Goal: Transaction & Acquisition: Purchase product/service

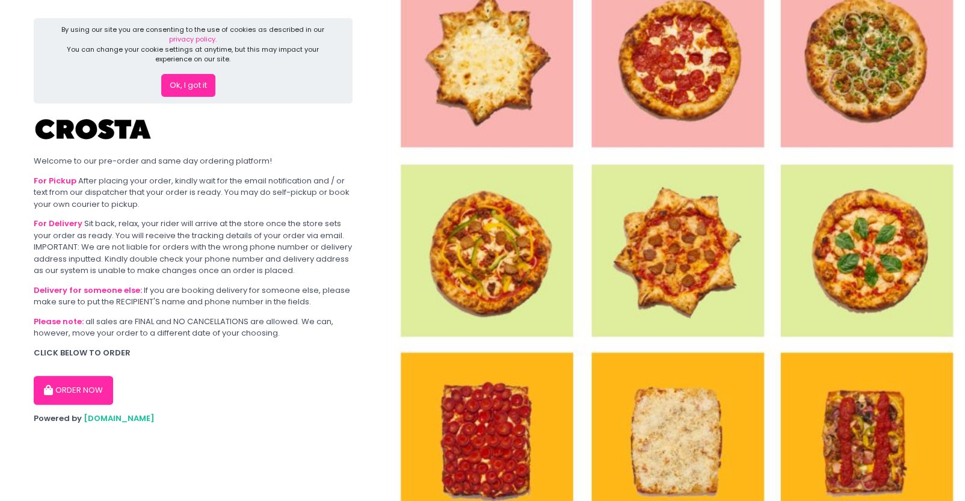
click at [69, 381] on button "ORDER NOW" at bounding box center [73, 390] width 79 height 29
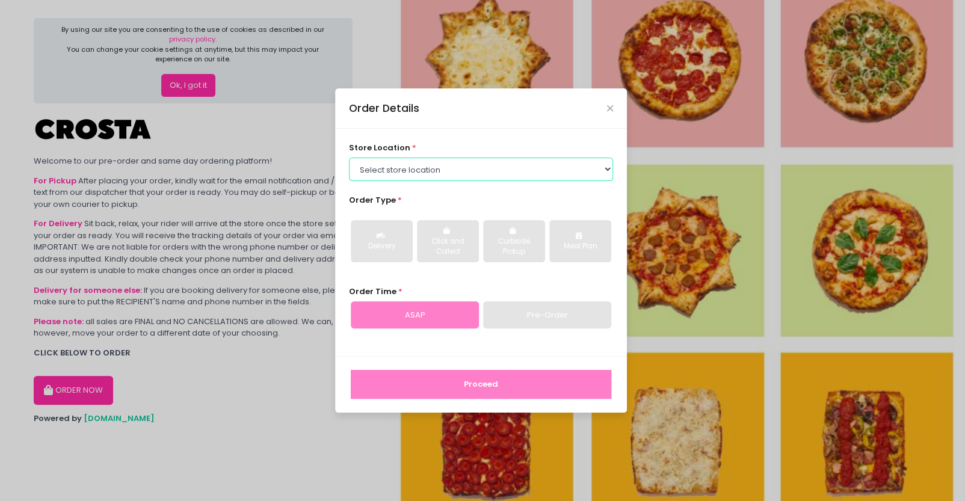
click at [414, 167] on select "Select store location [PERSON_NAME] Pizza - [PERSON_NAME] Pizza - [GEOGRAPHIC_D…" at bounding box center [481, 169] width 265 height 23
select select "65090bae48156caed44a5eb4"
click at [349, 158] on select "Select store location [PERSON_NAME] Pizza - [PERSON_NAME] Pizza - [GEOGRAPHIC_D…" at bounding box center [481, 169] width 265 height 23
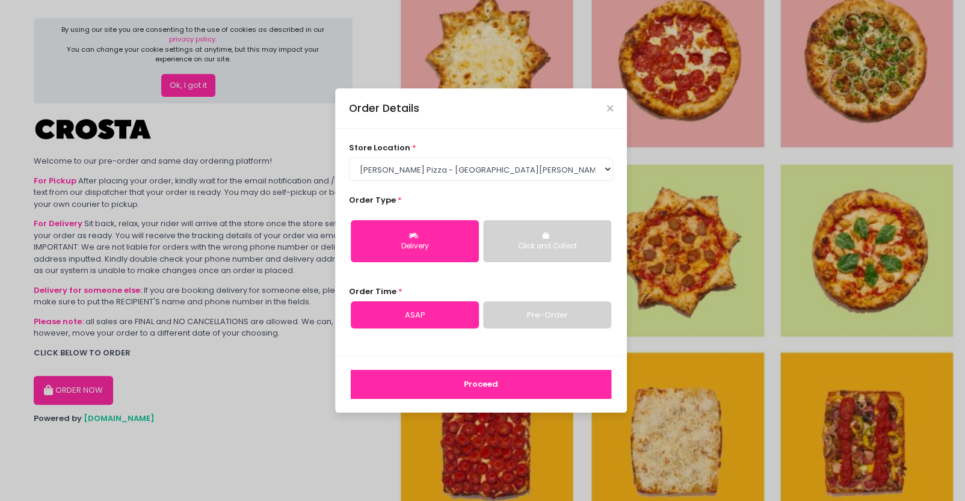
click at [533, 305] on link "Pre-Order" at bounding box center [547, 316] width 128 height 28
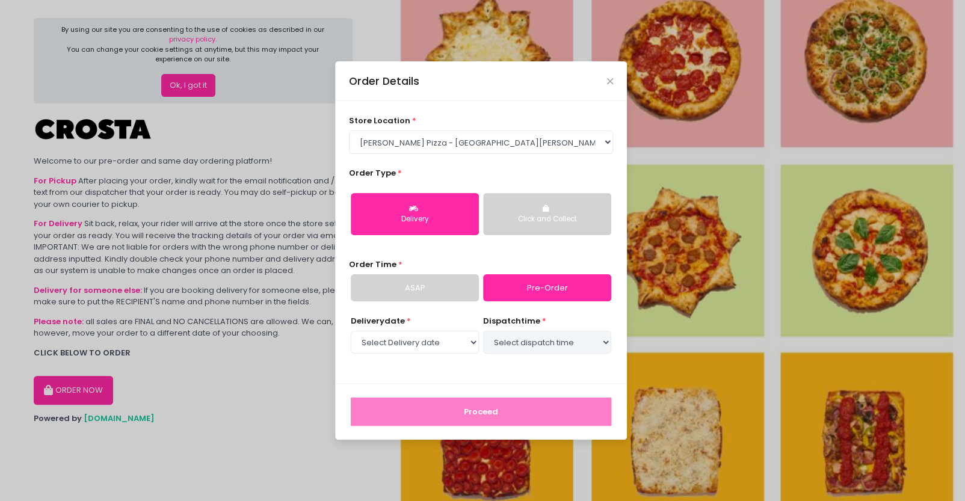
select select "[DATE]"
click at [510, 341] on select "Select dispatch time 06:00 PM - 06:30 PM 06:30 PM - 07:00 PM 07:00 PM - 07:30 P…" at bounding box center [547, 342] width 128 height 23
select select "18:00"
click at [483, 331] on select "Select dispatch time 06:00 PM - 06:30 PM 06:30 PM - 07:00 PM 07:00 PM - 07:30 P…" at bounding box center [547, 342] width 128 height 23
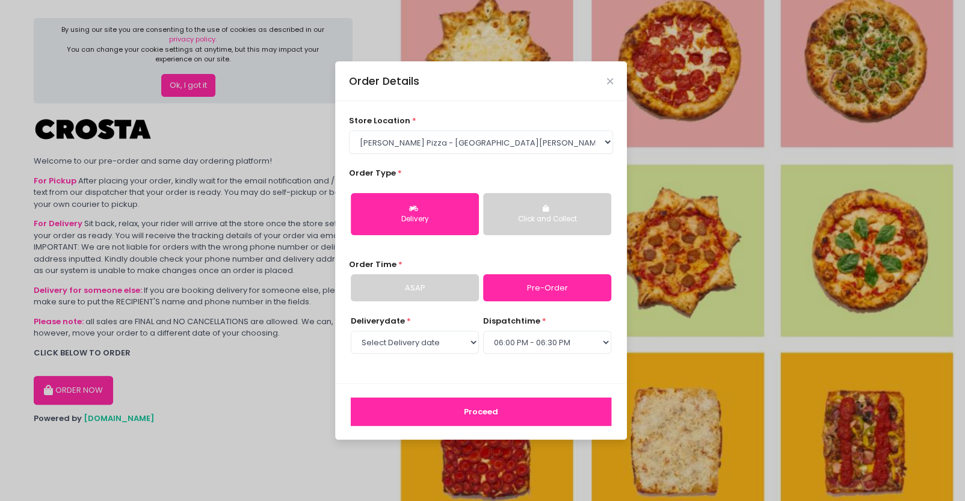
click at [521, 404] on button "Proceed" at bounding box center [481, 412] width 261 height 29
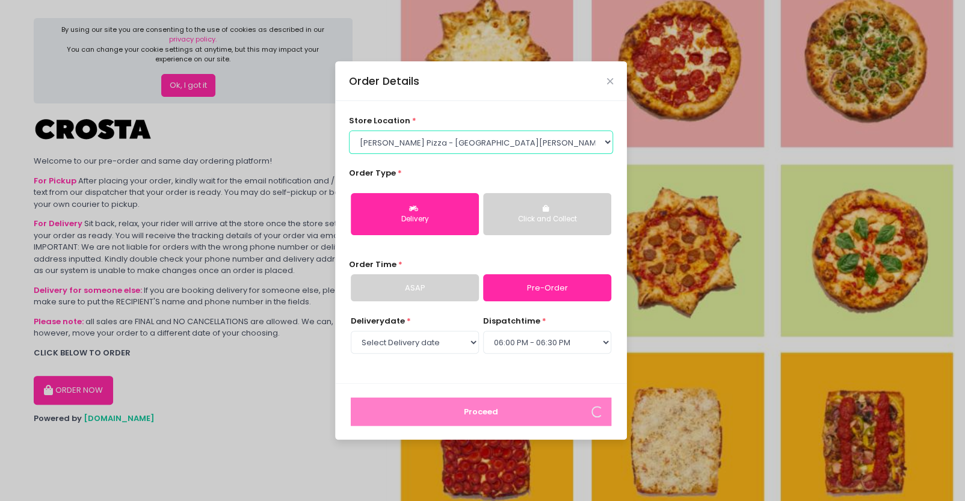
click at [523, 150] on select "Select store location [PERSON_NAME] Pizza - [PERSON_NAME] Pizza - [GEOGRAPHIC_D…" at bounding box center [481, 142] width 265 height 23
select select "5fabb2e53664a8677beaeb89"
click at [349, 153] on select "Select store location [PERSON_NAME] Pizza - [PERSON_NAME] Pizza - [GEOGRAPHIC_D…" at bounding box center [481, 142] width 265 height 23
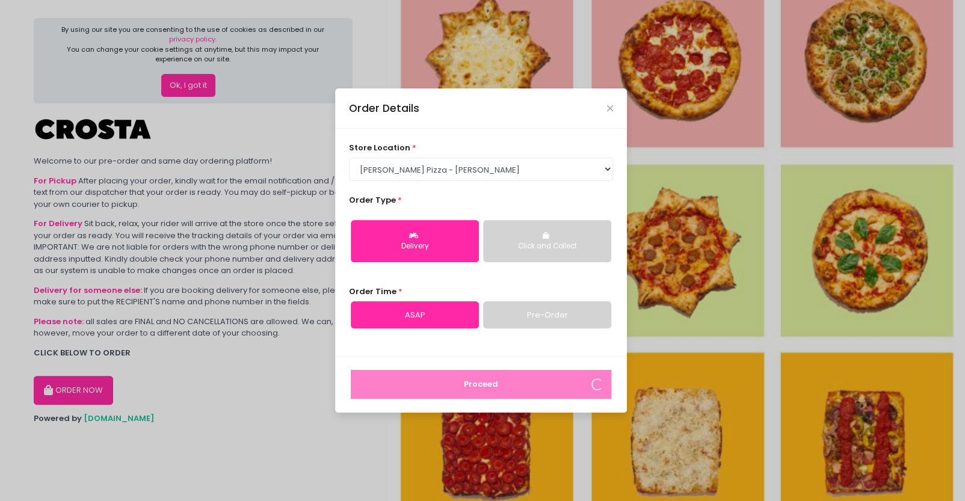
click at [614, 101] on div "Order Details" at bounding box center [481, 108] width 292 height 40
click at [612, 107] on icon "Close" at bounding box center [610, 108] width 6 height 9
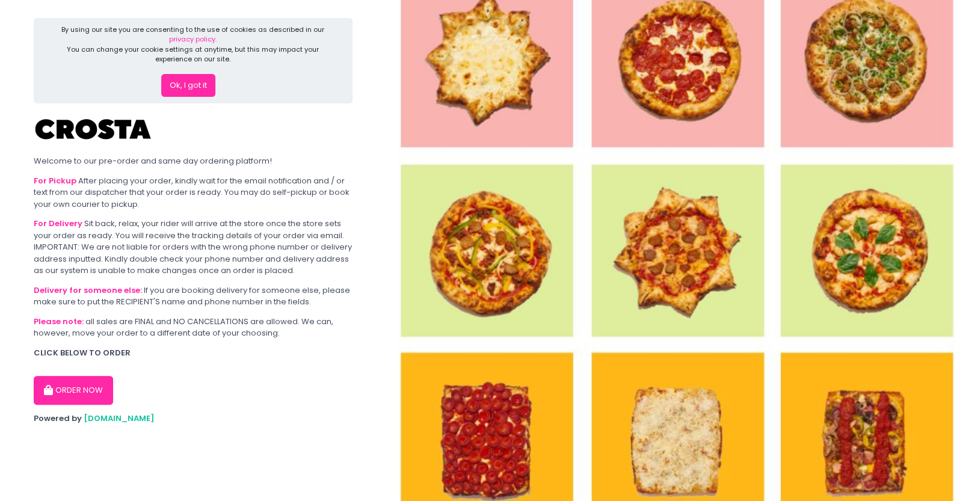
click at [88, 395] on button "ORDER NOW" at bounding box center [73, 390] width 79 height 29
select select "5fabb2e53664a8677beaeb89"
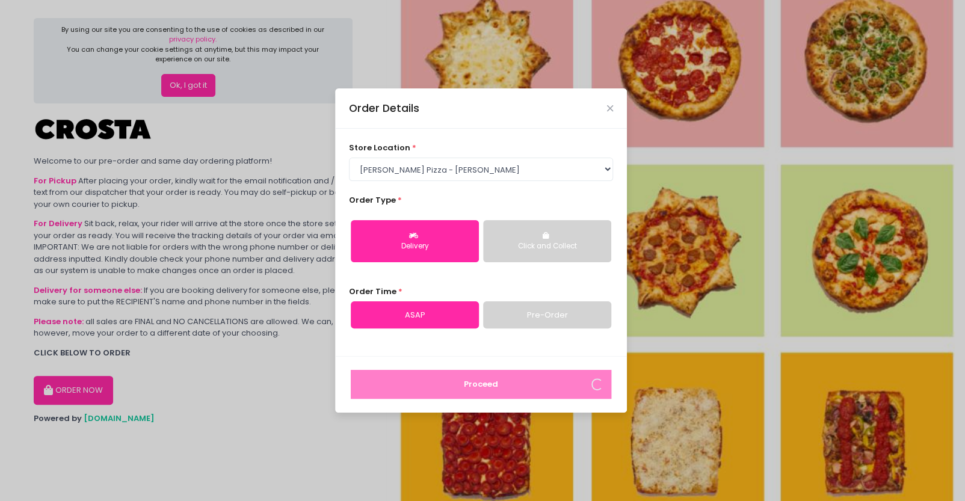
click at [536, 246] on div "Click and Collect" at bounding box center [547, 246] width 111 height 11
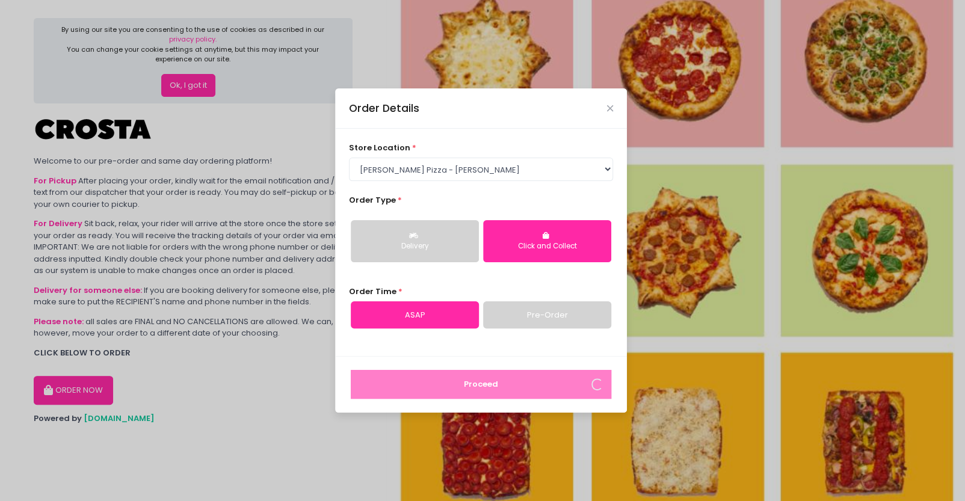
click at [489, 249] on button "Click and Collect" at bounding box center [547, 241] width 128 height 42
click at [445, 250] on div "Delivery" at bounding box center [414, 246] width 111 height 11
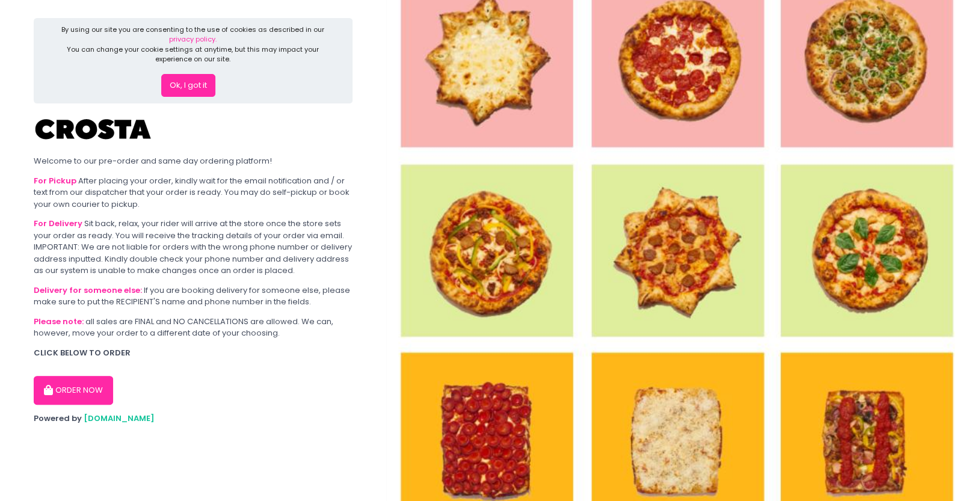
click at [86, 385] on button "ORDER NOW" at bounding box center [73, 390] width 79 height 29
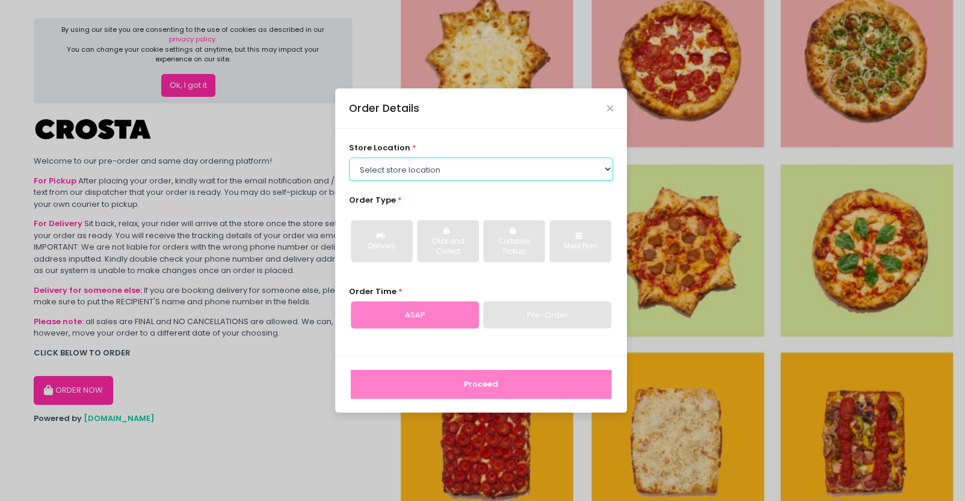
click at [424, 166] on select "Select store location [PERSON_NAME] Pizza - [PERSON_NAME] Pizza - [GEOGRAPHIC_D…" at bounding box center [481, 169] width 265 height 23
select select "5fabb2e53664a8677beaeb89"
click at [349, 158] on select "Select store location [PERSON_NAME] Pizza - [PERSON_NAME] Pizza - [GEOGRAPHIC_D…" at bounding box center [481, 169] width 265 height 23
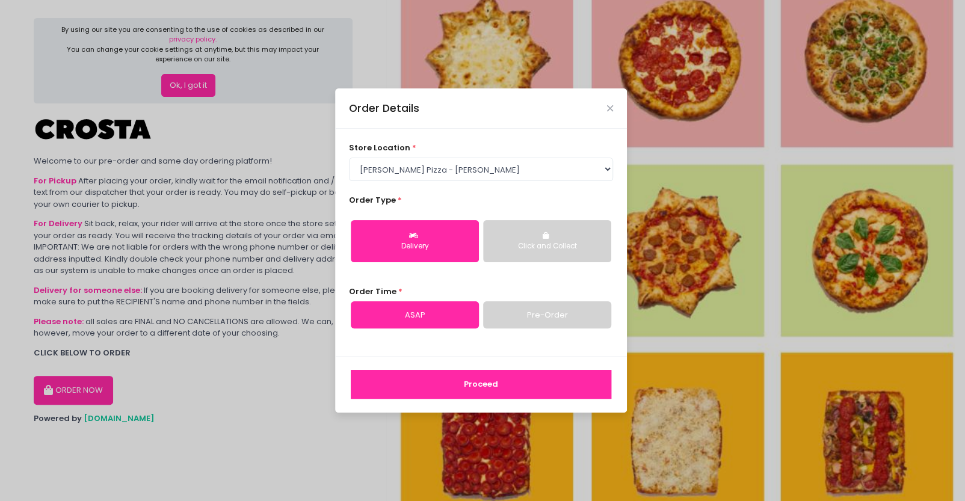
click at [521, 315] on link "Pre-Order" at bounding box center [547, 316] width 128 height 28
select select "[DATE]"
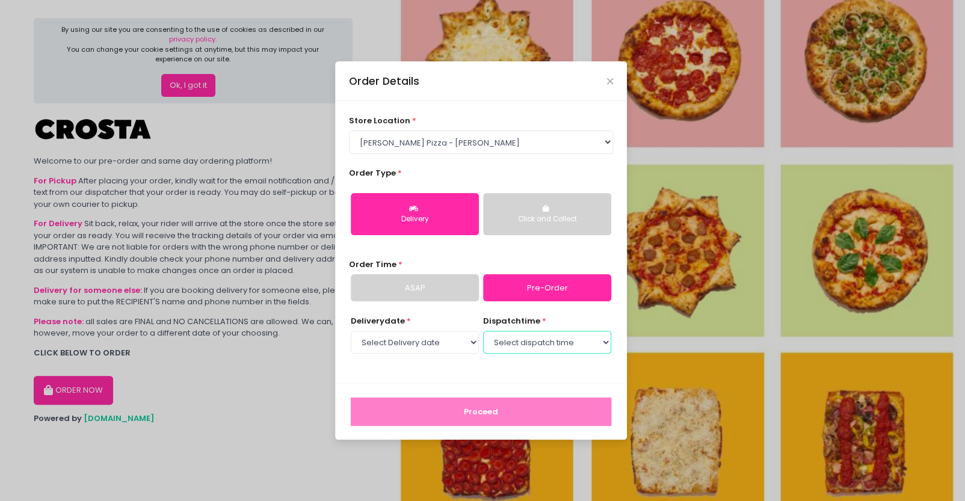
click at [510, 347] on select "Select dispatch time 06:00 PM - 06:30 PM 06:30 PM - 07:00 PM 07:00 PM - 07:30 P…" at bounding box center [547, 342] width 128 height 23
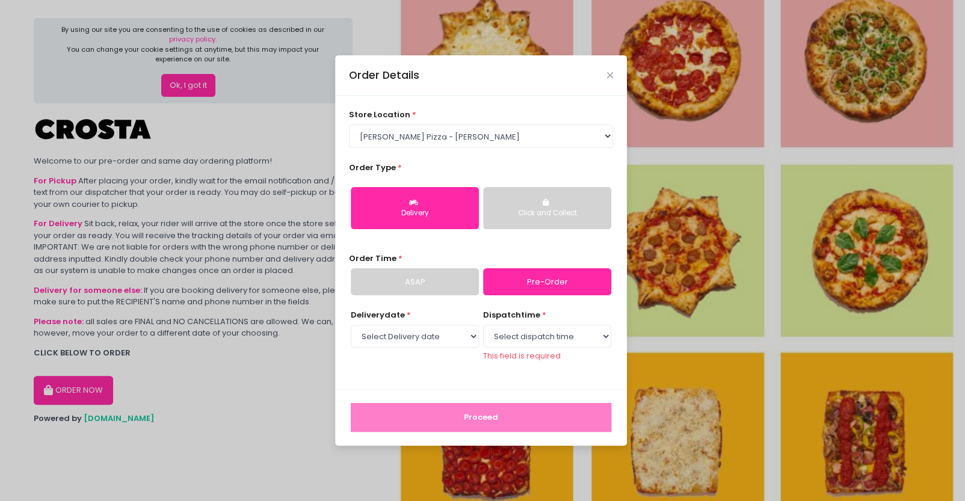
click at [436, 292] on link "ASAP" at bounding box center [415, 282] width 128 height 28
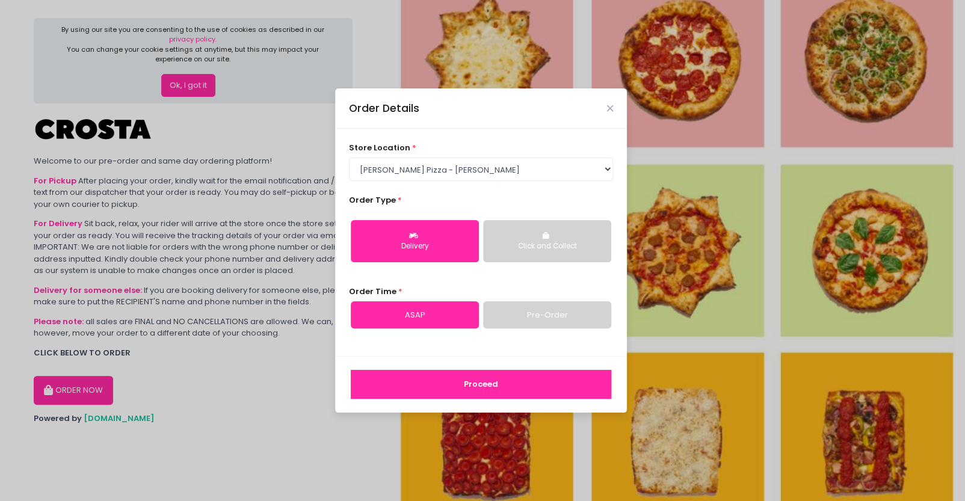
click at [472, 389] on button "Proceed" at bounding box center [481, 384] width 261 height 29
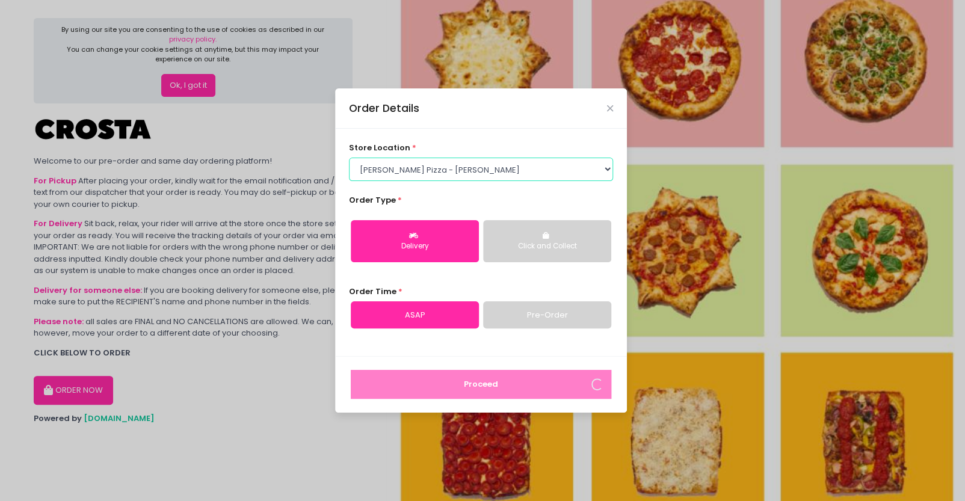
click at [557, 163] on select "Select store location [PERSON_NAME] Pizza - [PERSON_NAME] Pizza - [GEOGRAPHIC_D…" at bounding box center [481, 169] width 265 height 23
select select "65090bae48156caed44a5eb4"
click at [349, 158] on select "Select store location [PERSON_NAME] Pizza - [PERSON_NAME] Pizza - [GEOGRAPHIC_D…" at bounding box center [481, 169] width 265 height 23
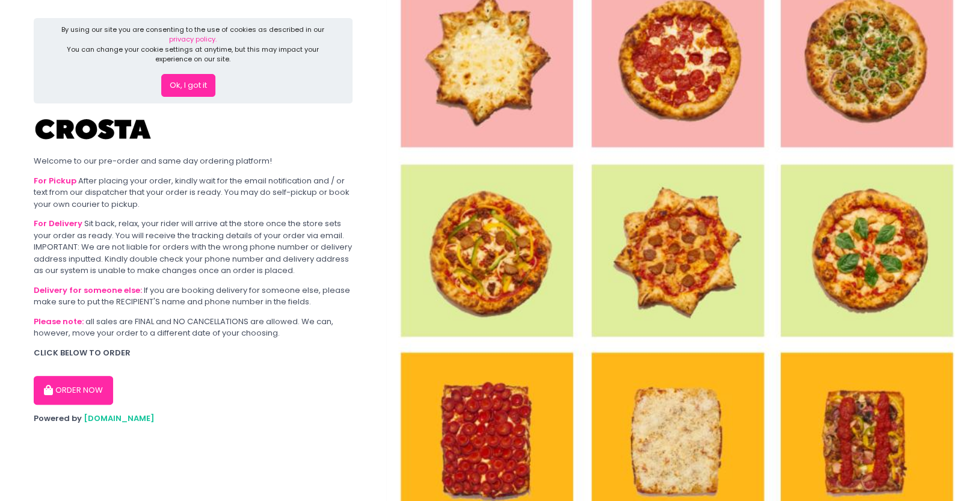
click at [88, 401] on button "ORDER NOW" at bounding box center [73, 390] width 79 height 29
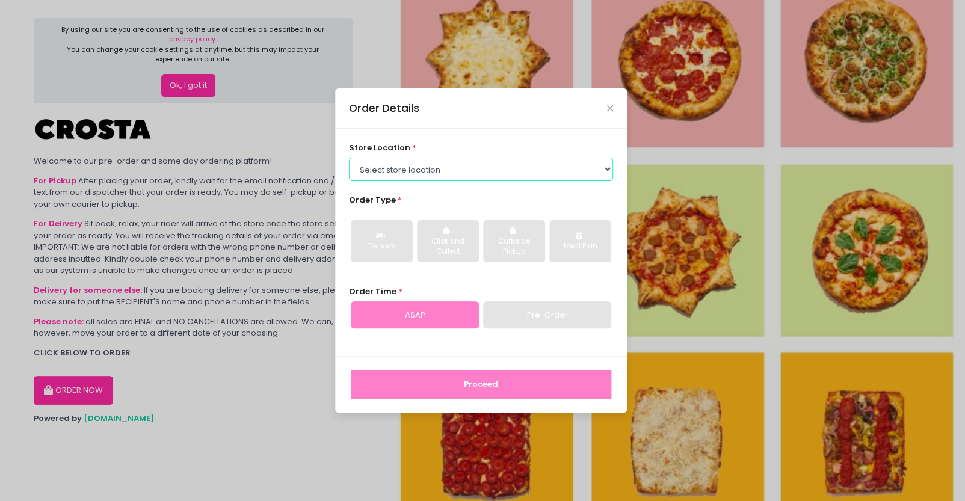
click at [390, 174] on select "Select store location [PERSON_NAME] Pizza - [PERSON_NAME] Pizza - [GEOGRAPHIC_D…" at bounding box center [481, 169] width 265 height 23
select select "65090bae48156caed44a5eb4"
click at [349, 158] on select "Select store location [PERSON_NAME] Pizza - [PERSON_NAME] Pizza - [GEOGRAPHIC_D…" at bounding box center [481, 169] width 265 height 23
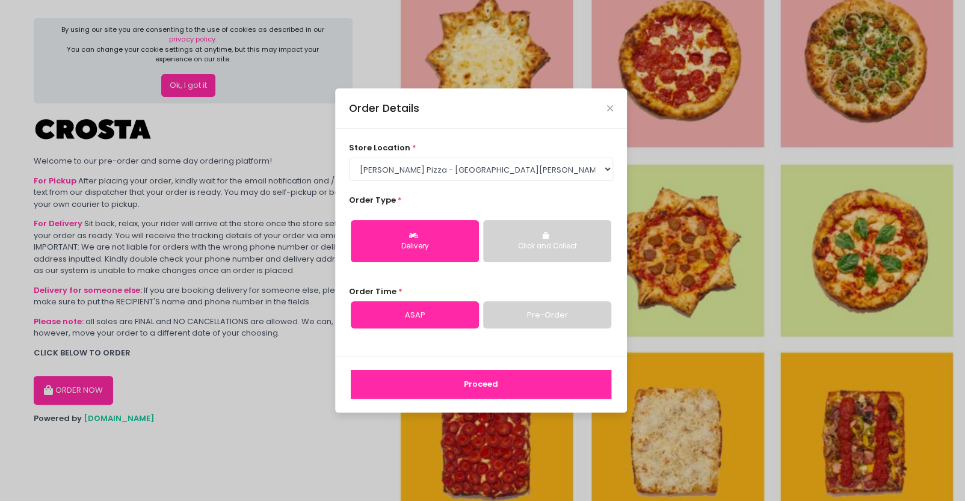
click at [548, 302] on link "Pre-Order" at bounding box center [547, 316] width 128 height 28
select select "[DATE]"
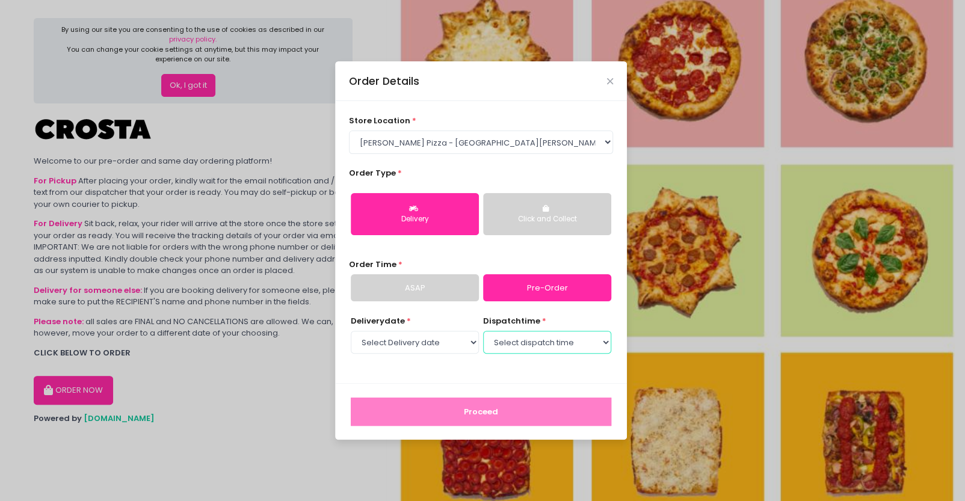
click at [516, 347] on select "Select dispatch time 06:00 PM - 06:30 PM 06:30 PM - 07:00 PM 07:00 PM - 07:30 P…" at bounding box center [547, 342] width 128 height 23
select select "18:00"
click at [483, 331] on select "Select dispatch time 06:00 PM - 06:30 PM 06:30 PM - 07:00 PM 07:00 PM - 07:30 P…" at bounding box center [547, 342] width 128 height 23
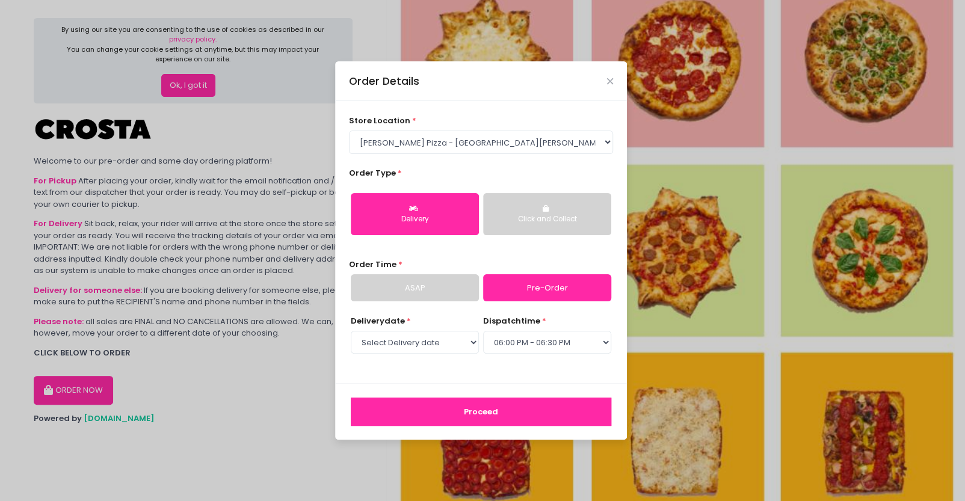
click at [495, 410] on button "Proceed" at bounding box center [481, 412] width 261 height 29
